Goal: Check status: Check status

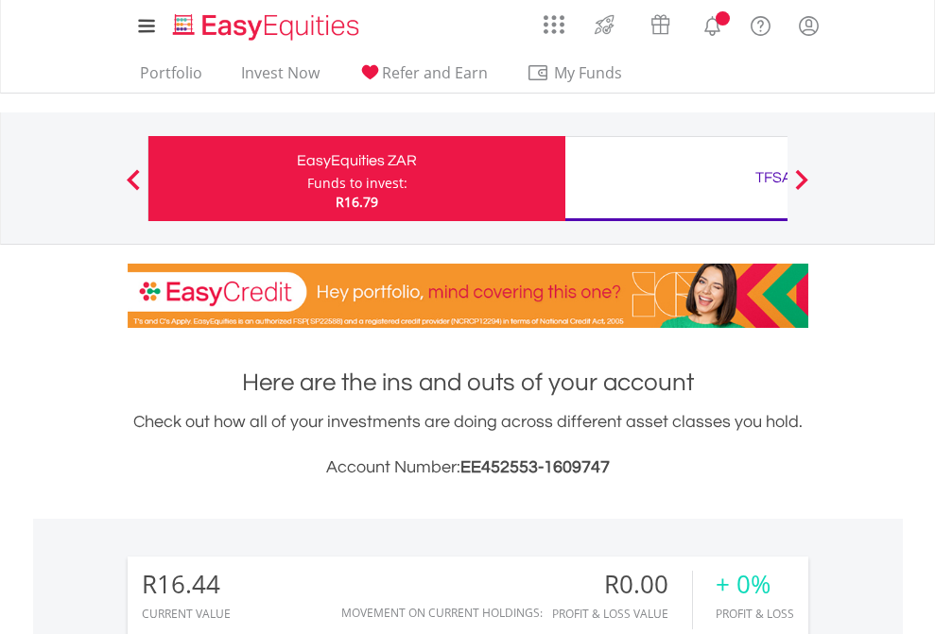
scroll to position [181, 297]
click at [307, 179] on div "Funds to invest:" at bounding box center [357, 183] width 100 height 19
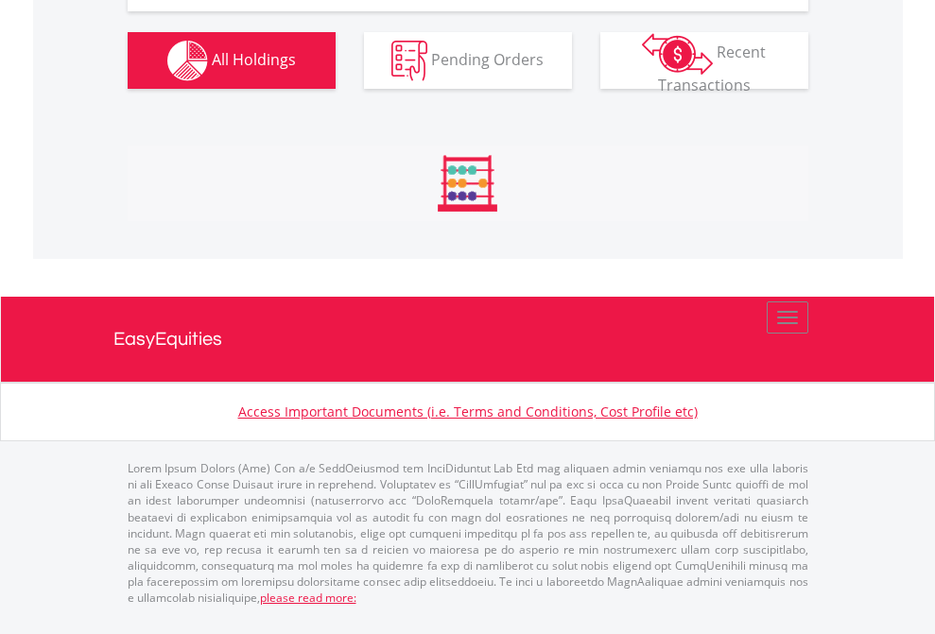
scroll to position [1878, 0]
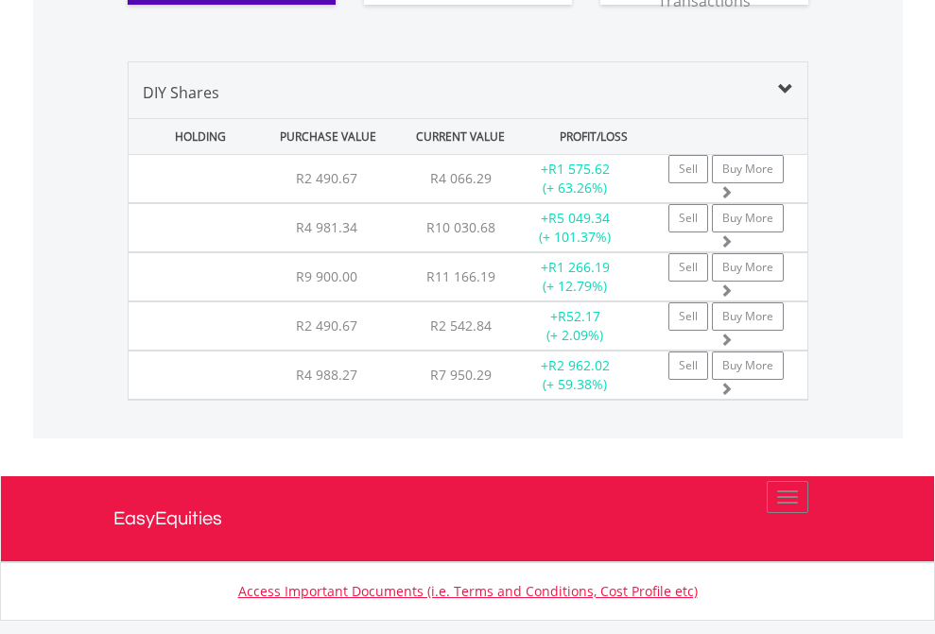
scroll to position [2140, 0]
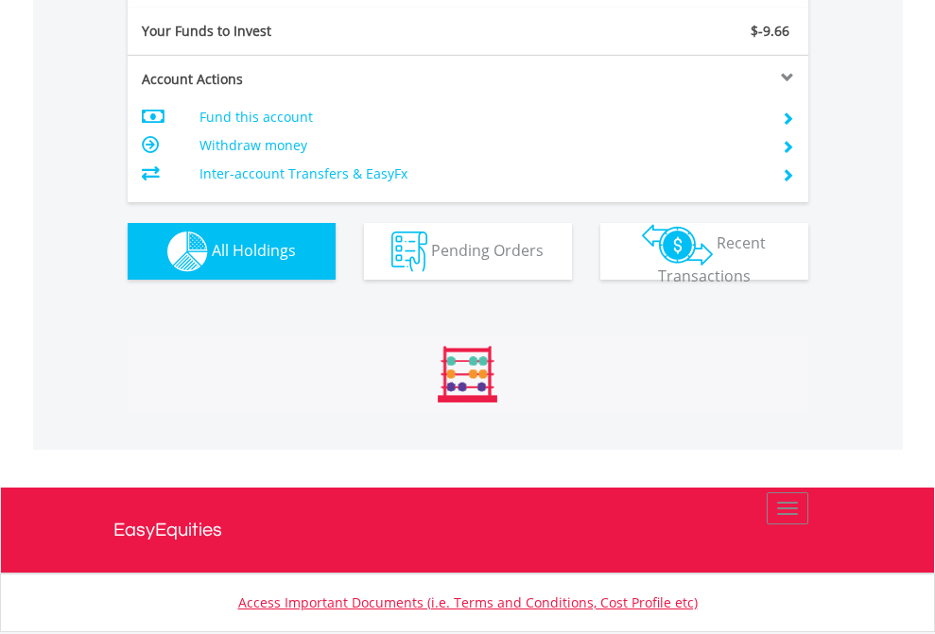
scroll to position [2102, 0]
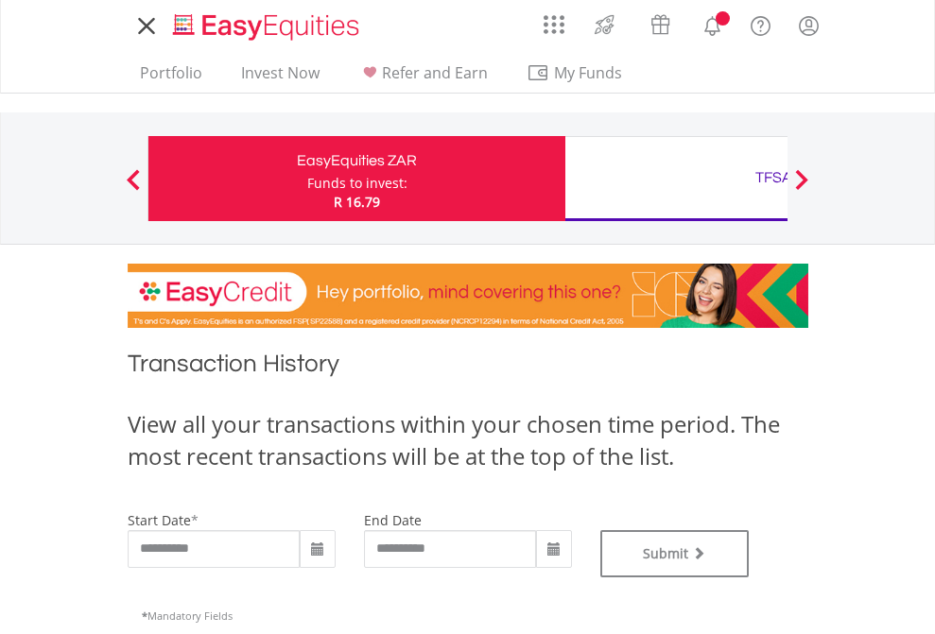
type input "**********"
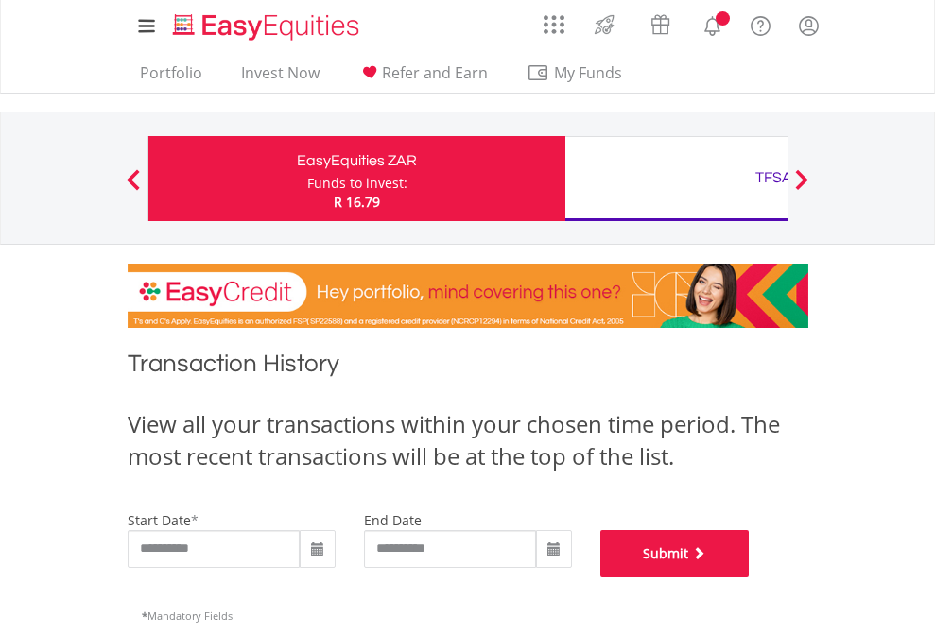
click at [749, 577] on button "Submit" at bounding box center [674, 553] width 149 height 47
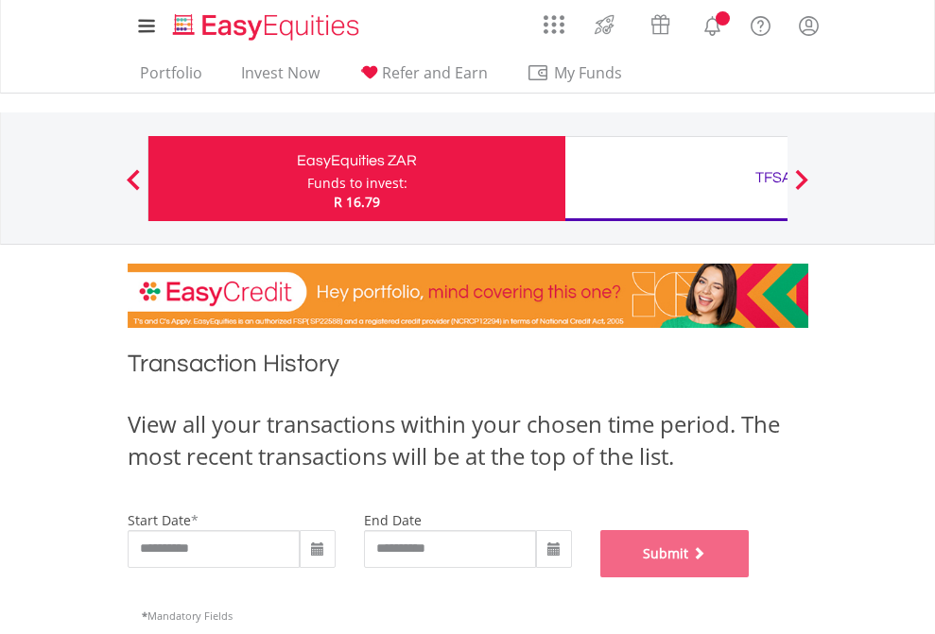
scroll to position [766, 0]
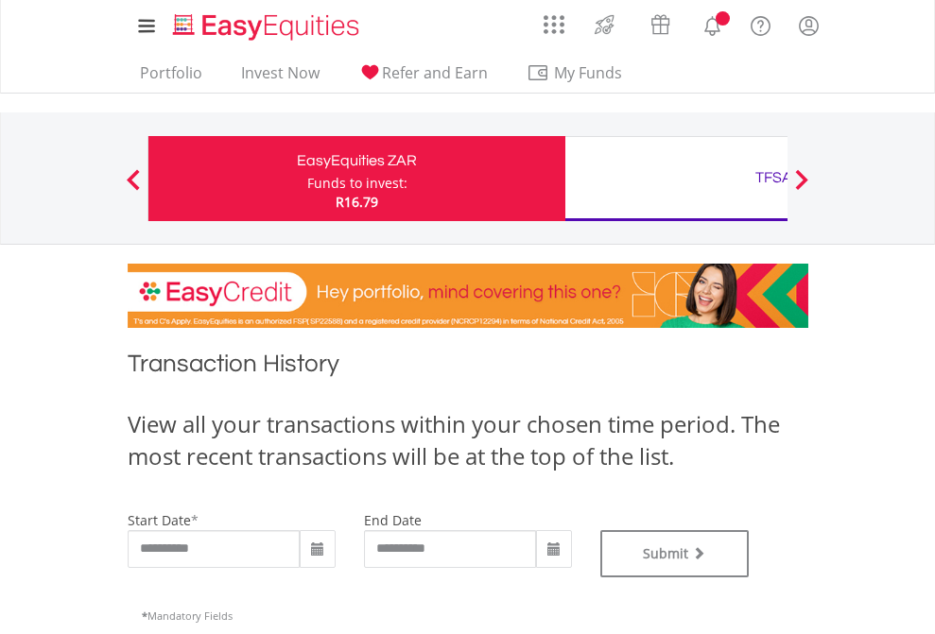
click at [676, 179] on div "TFSA" at bounding box center [773, 177] width 394 height 26
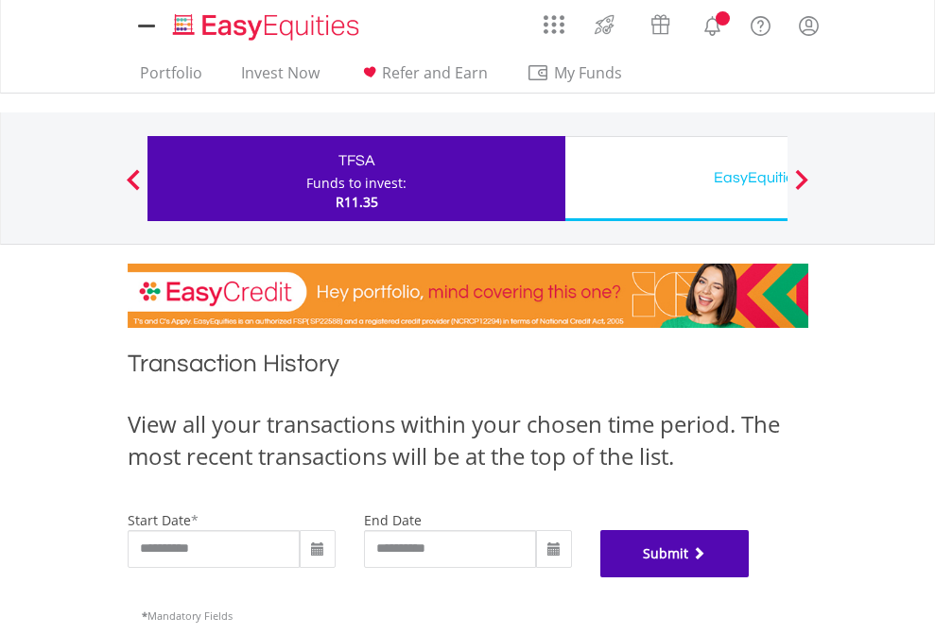
click at [749, 577] on button "Submit" at bounding box center [674, 553] width 149 height 47
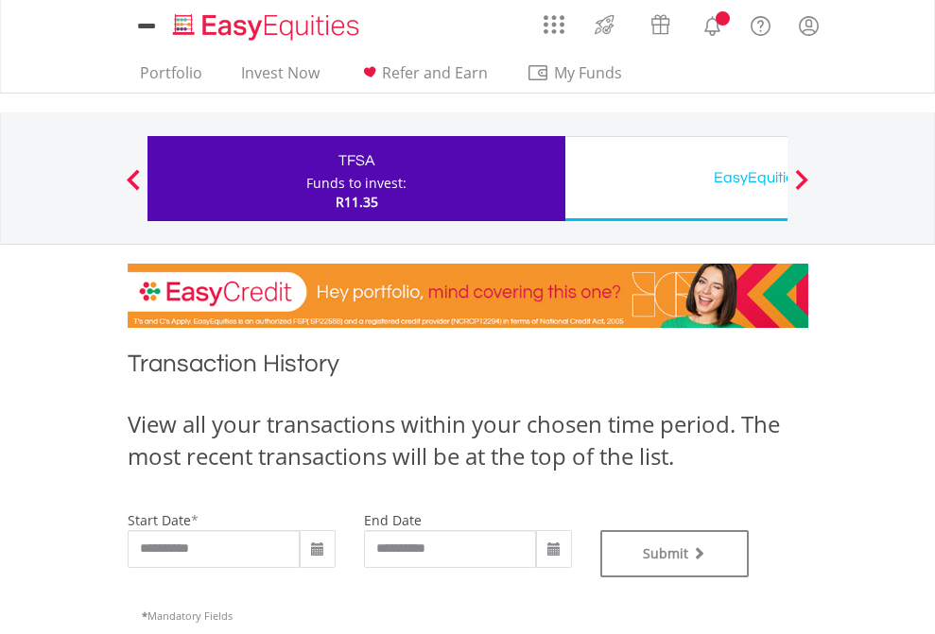
click at [676, 179] on div "EasyEquities USD" at bounding box center [773, 177] width 394 height 26
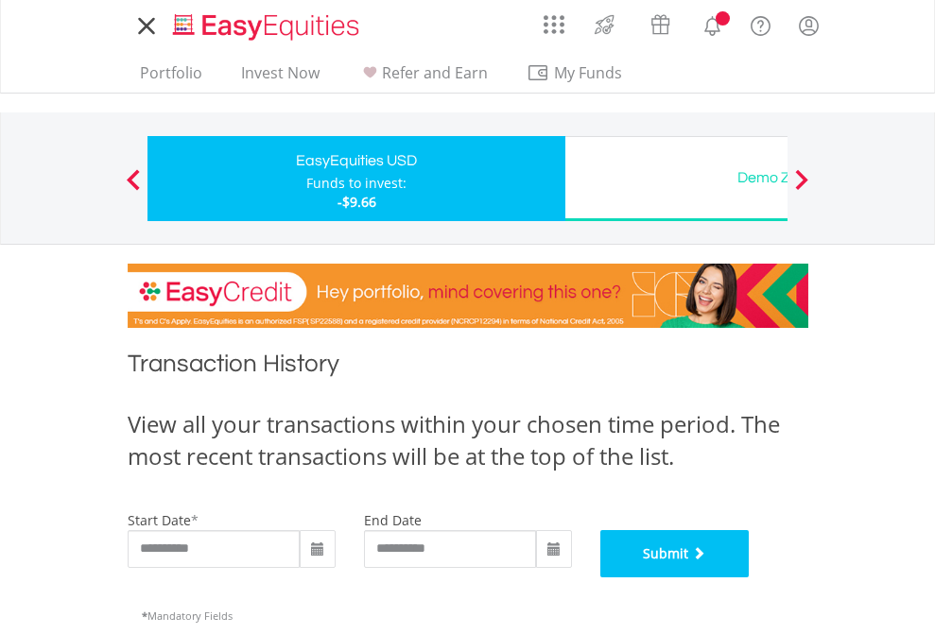
click at [749, 577] on button "Submit" at bounding box center [674, 553] width 149 height 47
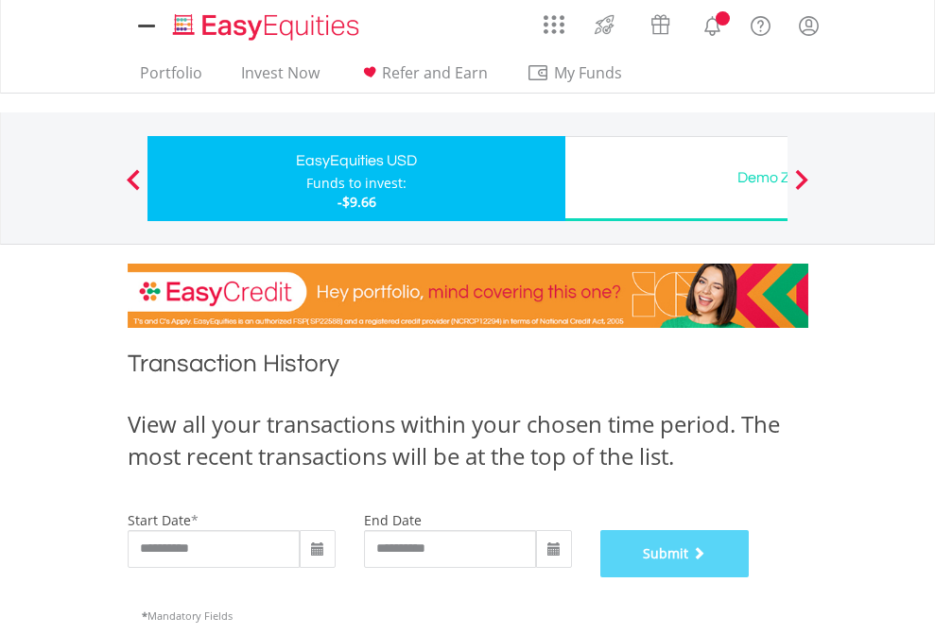
scroll to position [766, 0]
